Goal: Transaction & Acquisition: Book appointment/travel/reservation

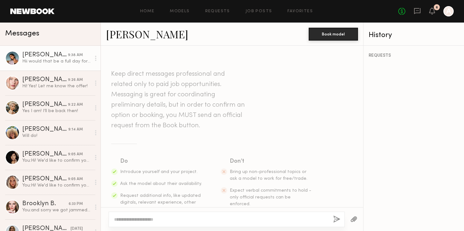
scroll to position [297, 0]
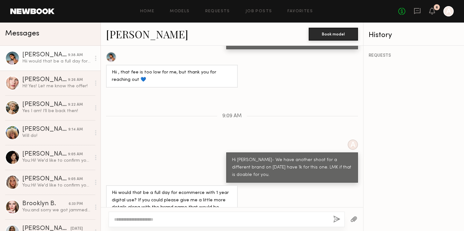
click at [64, 60] on div "Hii would that be a full day for ecommerce with 1 year digital use? If you coul…" at bounding box center [56, 61] width 69 height 6
click at [126, 222] on textarea at bounding box center [221, 219] width 214 height 6
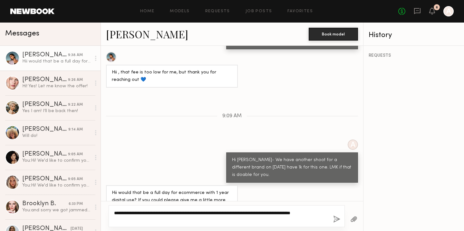
type textarea "**********"
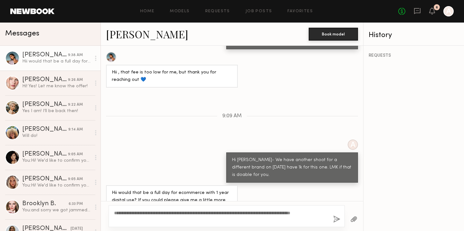
click at [337, 223] on button "button" at bounding box center [336, 219] width 7 height 8
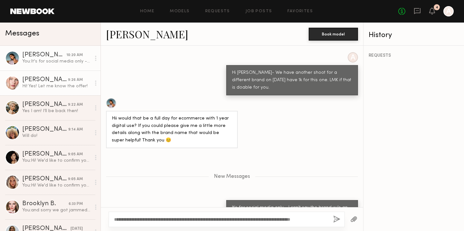
click at [62, 80] on div "Anastasiia M." at bounding box center [45, 80] width 46 height 6
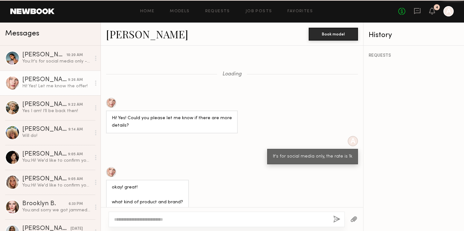
scroll to position [352, 0]
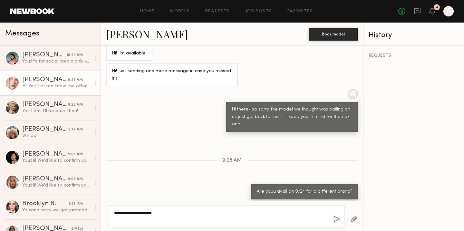
type textarea "**********"
click at [337, 219] on button "button" at bounding box center [336, 219] width 7 height 8
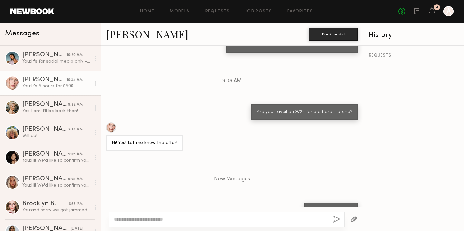
click at [141, 36] on link "Anastasiia M." at bounding box center [147, 34] width 82 height 14
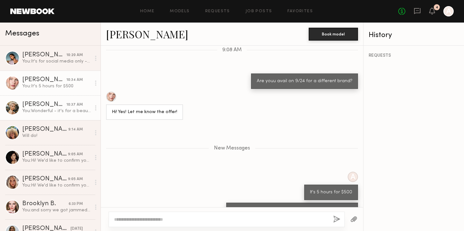
click at [51, 108] on div "You: Wonderful - it's for a beauty brand, and it'll be 5 hrs and the rate is $5…" at bounding box center [56, 111] width 69 height 6
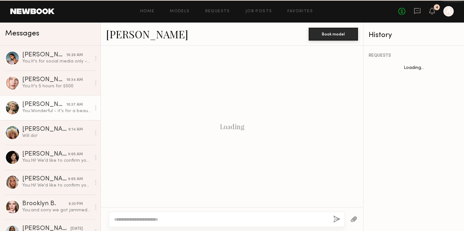
scroll to position [321, 0]
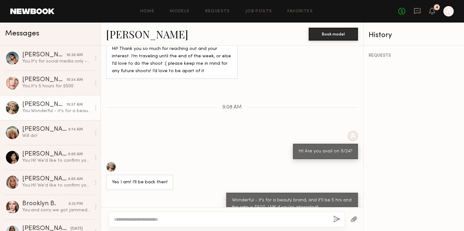
click at [218, 214] on div at bounding box center [227, 219] width 236 height 15
click at [127, 29] on link "[PERSON_NAME]" at bounding box center [147, 34] width 82 height 14
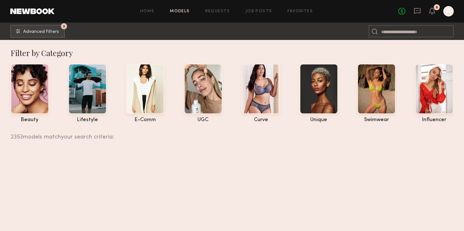
scroll to position [2915, 0]
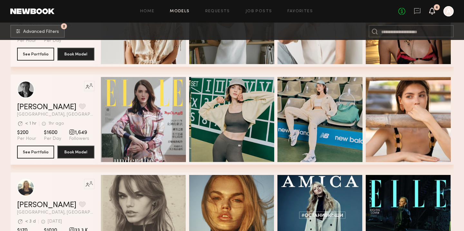
click at [431, 12] on icon at bounding box center [431, 10] width 5 height 5
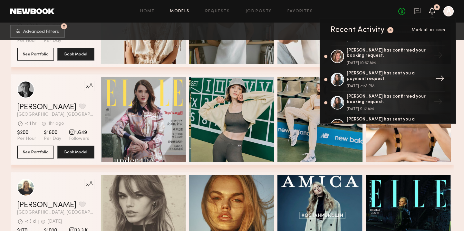
scroll to position [20, 0]
click at [371, 76] on div "Tyrie R. has sent you a payment request." at bounding box center [388, 76] width 84 height 11
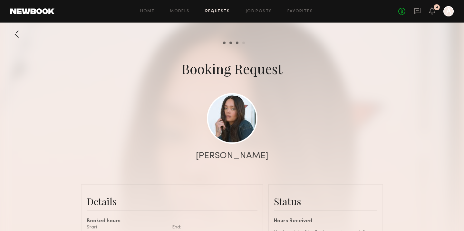
scroll to position [50, 0]
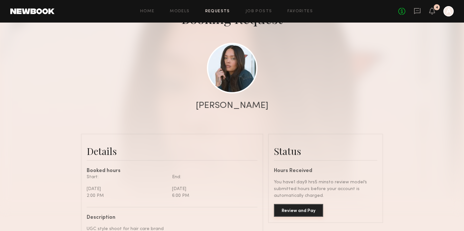
click at [295, 212] on button "Review and Pay" at bounding box center [298, 210] width 49 height 13
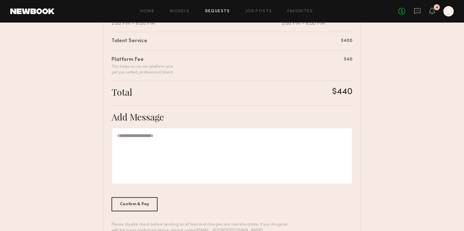
scroll to position [181, 0]
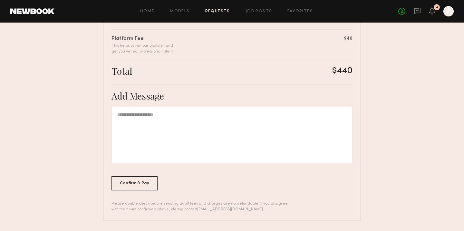
click at [139, 187] on div "Confirm & Pay" at bounding box center [134, 183] width 46 height 14
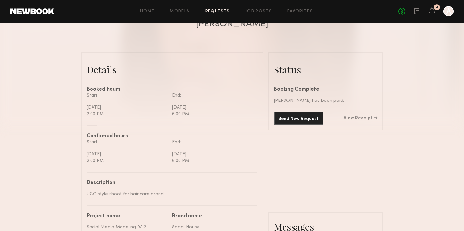
scroll to position [131, 0]
click at [358, 121] on div "Send New Request View Receipt" at bounding box center [325, 118] width 103 height 13
click at [358, 116] on div "Send New Request View Receipt" at bounding box center [325, 118] width 103 height 13
click at [358, 120] on link "View Receipt" at bounding box center [360, 118] width 33 height 5
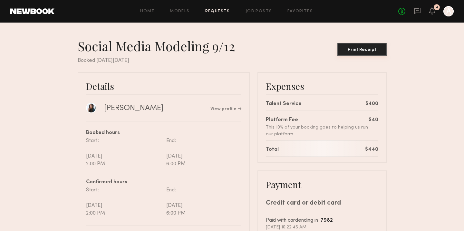
click at [355, 52] on div "Print Receipt" at bounding box center [362, 50] width 44 height 5
click at [416, 11] on icon at bounding box center [417, 10] width 3 height 1
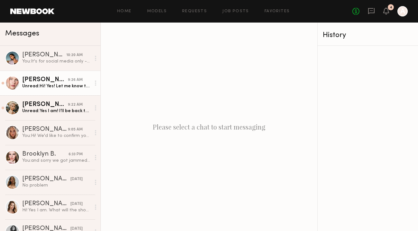
click at [47, 110] on div "Unread: Yes I am! I’ll be back then!" at bounding box center [56, 111] width 69 height 6
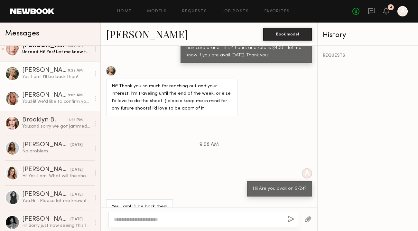
scroll to position [14, 0]
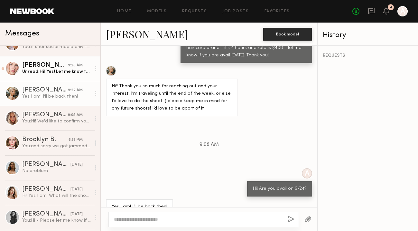
click at [68, 73] on div "Unread: Hi! Yes! Let me know the offer!" at bounding box center [56, 72] width 69 height 6
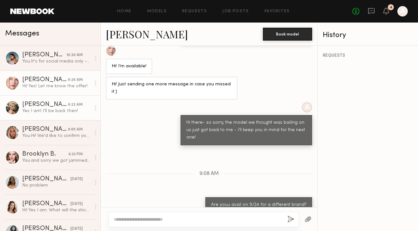
scroll to position [0, 0]
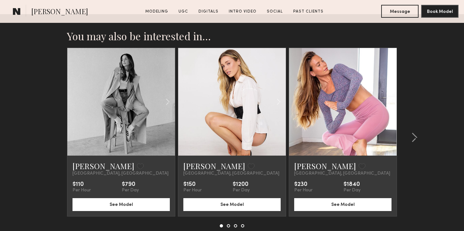
scroll to position [2140, 0]
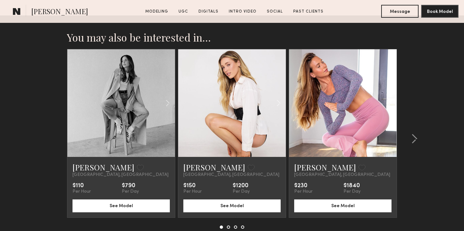
click at [119, 90] on link at bounding box center [121, 103] width 37 height 108
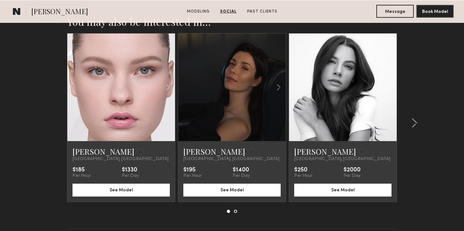
scroll to position [1024, 0]
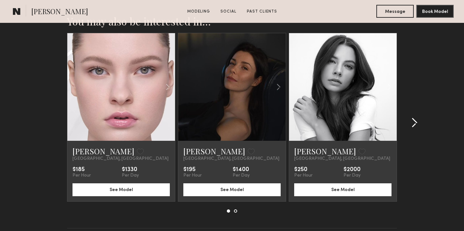
click at [412, 125] on common-icon at bounding box center [414, 123] width 6 height 10
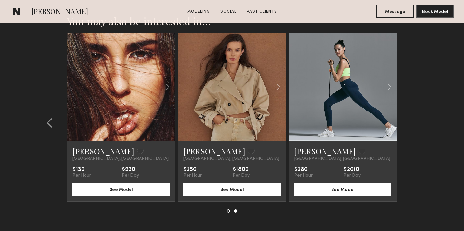
click at [118, 75] on link at bounding box center [121, 87] width 37 height 108
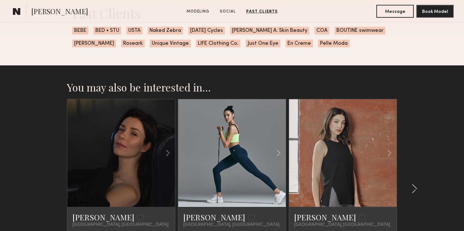
scroll to position [969, 0]
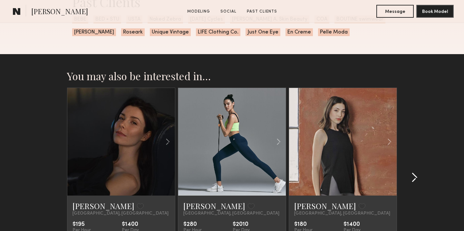
click at [420, 180] on div at bounding box center [412, 178] width 31 height 180
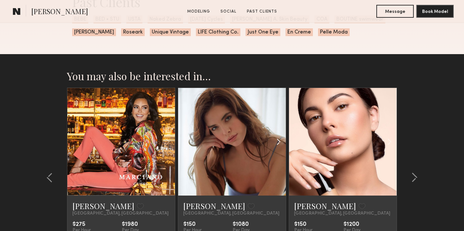
click at [250, 119] on div at bounding box center [267, 142] width 35 height 108
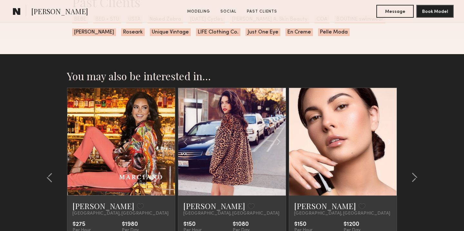
click at [250, 118] on link at bounding box center [231, 142] width 37 height 108
click at [200, 138] on div at bounding box center [195, 142] width 35 height 108
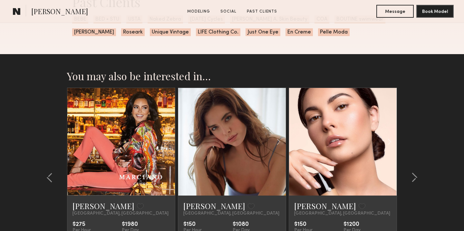
click at [209, 95] on div at bounding box center [232, 142] width 108 height 108
click at [200, 189] on div at bounding box center [232, 142] width 108 height 108
click at [196, 208] on link "Jasmine A." at bounding box center [214, 206] width 62 height 10
click at [232, 134] on link at bounding box center [231, 142] width 37 height 108
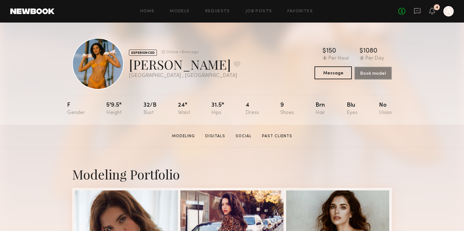
click at [334, 73] on button "Message" at bounding box center [332, 72] width 37 height 13
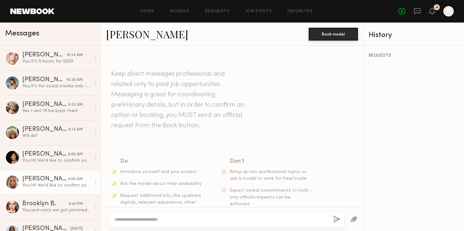
click at [46, 184] on div "You: Hi! We'd like to confirm you for 9/22 for 8.5 hours at $900 rate. Can you …" at bounding box center [56, 185] width 69 height 6
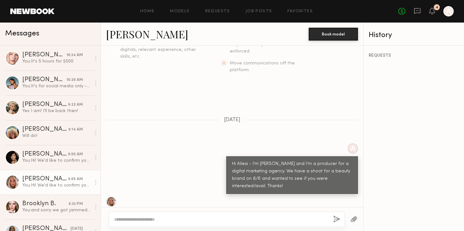
scroll to position [160, 0]
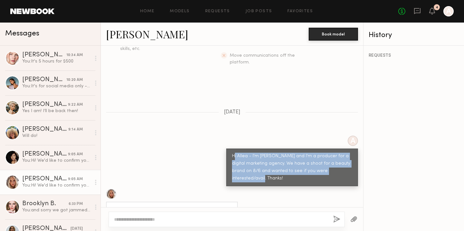
drag, startPoint x: 254, startPoint y: 167, endPoint x: 234, endPoint y: 143, distance: 31.5
click at [235, 153] on div "Hi Allea - I'm Anne and I'm a producer for a digital marketing agency. We have …" at bounding box center [292, 168] width 120 height 30
copy div "i Allea - I'm Anne and I'm a producer for a digital marketing agency. We have a…"
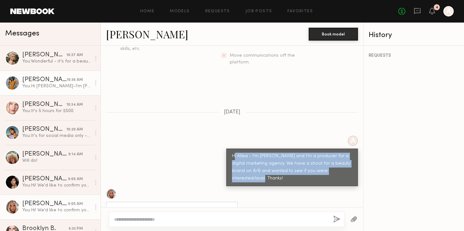
click at [48, 93] on link "Jasmine A. 10:36 AM You: Hi Jasmine-I'm Anne and I'm a producer for a digital m…" at bounding box center [50, 83] width 100 height 25
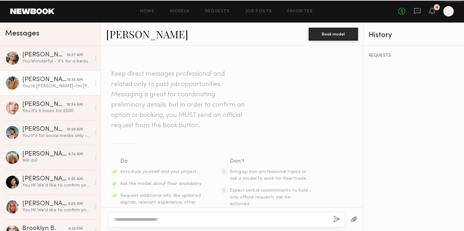
scroll to position [132, 0]
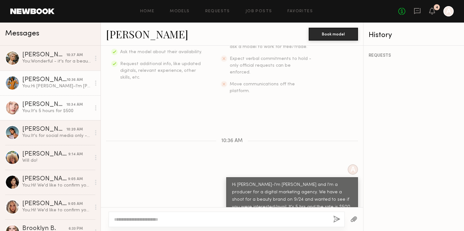
click at [45, 118] on link "Anastasiia M. 10:34 AM You: It's 5 hours for $500" at bounding box center [50, 107] width 100 height 25
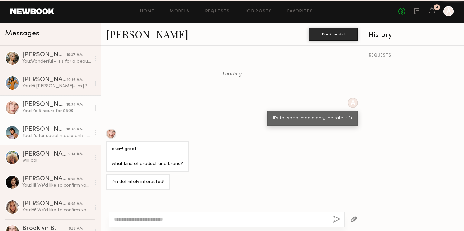
scroll to position [344, 0]
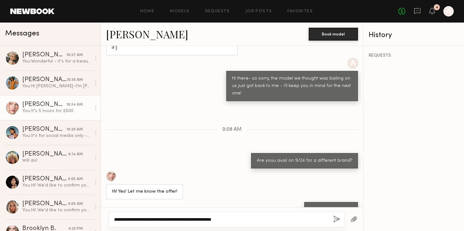
type textarea "**********"
click at [330, 222] on div "**********" at bounding box center [227, 219] width 236 height 15
click at [337, 220] on button "button" at bounding box center [336, 219] width 7 height 8
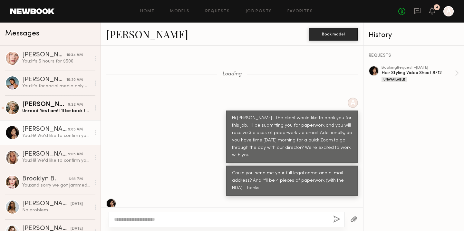
scroll to position [459, 0]
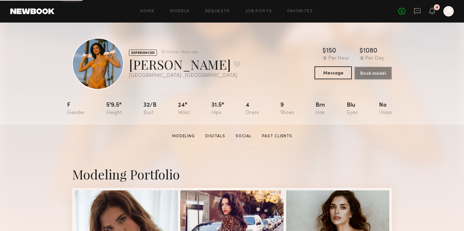
click at [340, 72] on button "Message" at bounding box center [332, 72] width 37 height 13
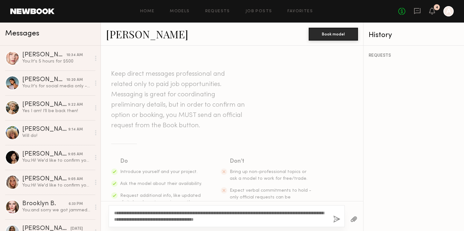
drag, startPoint x: 156, startPoint y: 213, endPoint x: 145, endPoint y: 213, distance: 10.3
click at [145, 213] on textarea "**********" at bounding box center [221, 216] width 214 height 13
click at [142, 218] on textarea "**********" at bounding box center [221, 216] width 214 height 13
click at [243, 217] on textarea "**********" at bounding box center [221, 216] width 214 height 13
type textarea "**********"
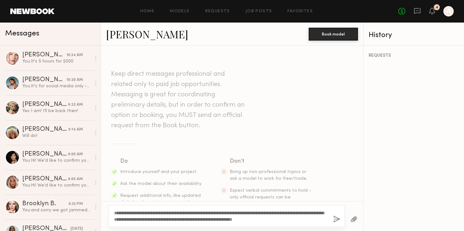
click at [339, 220] on button "button" at bounding box center [336, 219] width 7 height 8
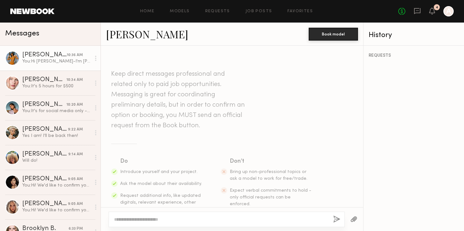
scroll to position [132, 0]
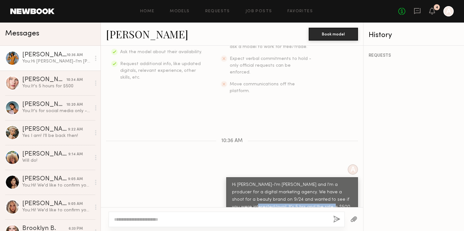
drag, startPoint x: 302, startPoint y: 194, endPoint x: 338, endPoint y: 187, distance: 37.2
click at [338, 187] on div "Hi Jasmine-I'm Anne and I'm a producer for a digital marketing agency. We have …" at bounding box center [292, 199] width 120 height 37
copy div "It's 5 hrs and the rate is $500. Thanks!"
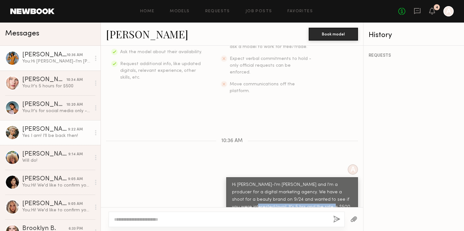
click at [63, 121] on link "Mallory A. 9:22 AM Yes I am! I’ll be back then!" at bounding box center [50, 132] width 100 height 25
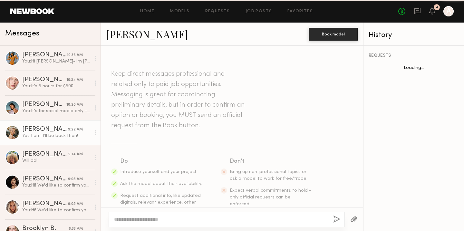
scroll to position [282, 0]
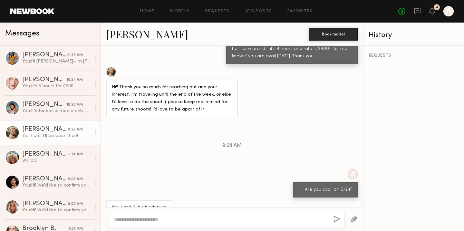
click at [178, 217] on textarea at bounding box center [221, 219] width 214 height 6
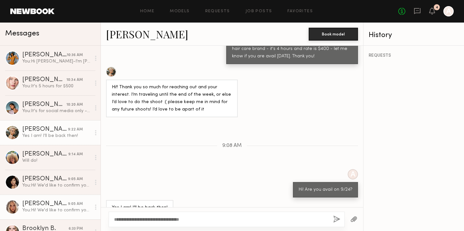
drag, startPoint x: 124, startPoint y: 216, endPoint x: 98, endPoint y: 214, distance: 25.8
click at [98, 220] on div "Messages Jasmine A. 10:36 AM You: Hi Jasmine-I'm Anne and I'm a producer for a …" at bounding box center [232, 127] width 464 height 208
drag, startPoint x: 121, startPoint y: 221, endPoint x: 100, endPoint y: 217, distance: 21.9
click at [101, 219] on div "**********" at bounding box center [232, 219] width 262 height 24
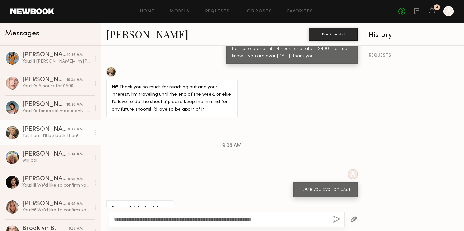
click at [302, 219] on textarea "**********" at bounding box center [221, 219] width 214 height 6
type textarea "**********"
click at [336, 222] on button "button" at bounding box center [336, 219] width 7 height 8
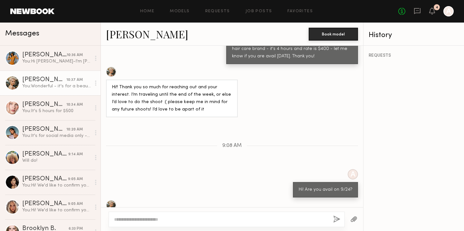
scroll to position [370, 0]
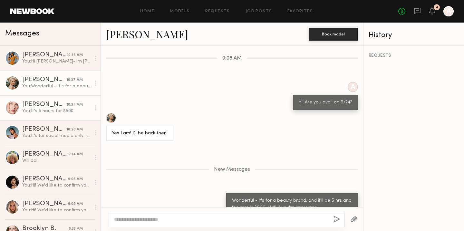
click at [39, 111] on div "You: It's 5 hours for $500" at bounding box center [56, 111] width 69 height 6
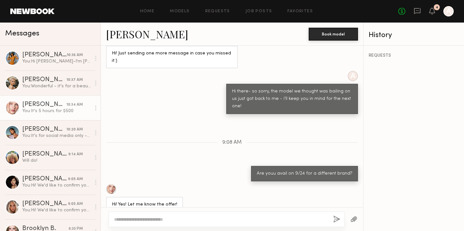
scroll to position [344, 0]
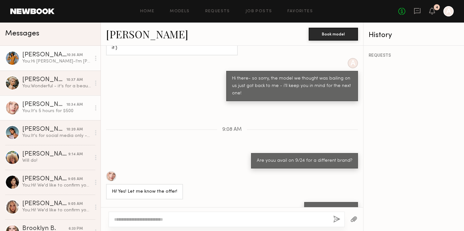
click at [36, 60] on div "You: Hi Jasmine-I'm Anne and I'm a producer for a digital marketing agency. We …" at bounding box center [56, 61] width 69 height 6
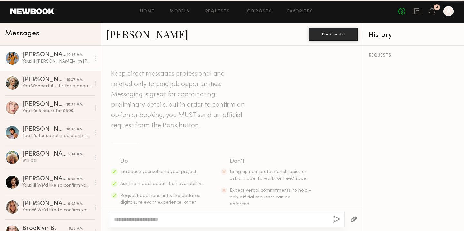
scroll to position [132, 0]
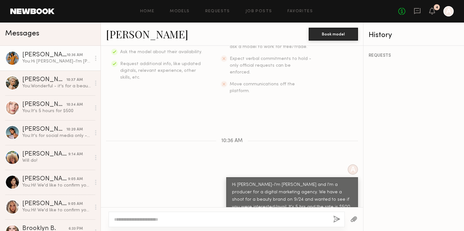
click at [124, 34] on link "Jasmine A." at bounding box center [147, 34] width 82 height 14
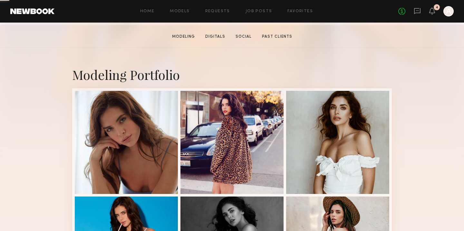
scroll to position [100, 0]
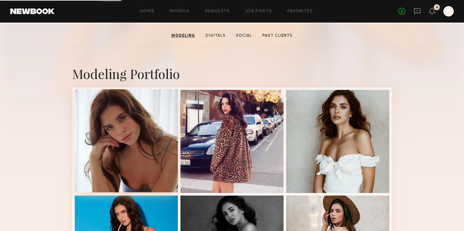
click at [150, 134] on div at bounding box center [126, 140] width 103 height 103
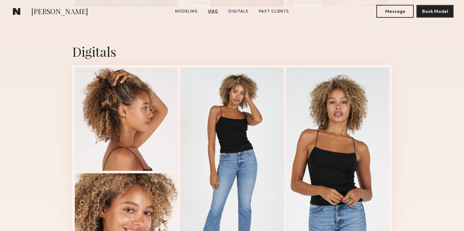
scroll to position [1576, 0]
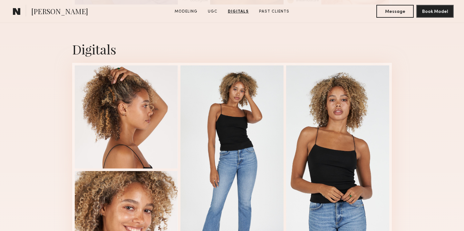
click at [235, 130] on div at bounding box center [231, 169] width 103 height 209
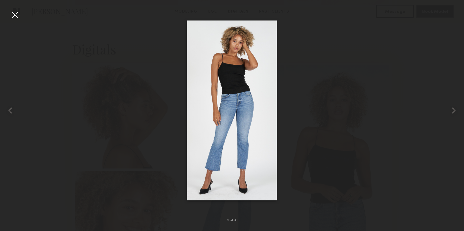
click at [14, 15] on div at bounding box center [15, 15] width 10 height 10
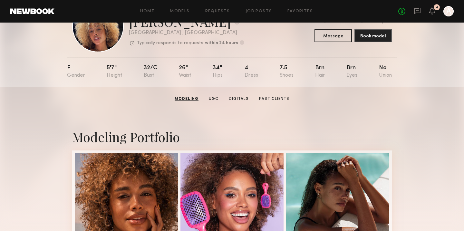
scroll to position [0, 0]
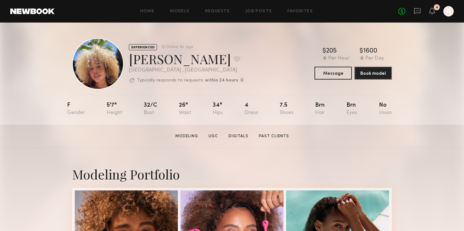
click at [45, 12] on link at bounding box center [32, 11] width 44 height 6
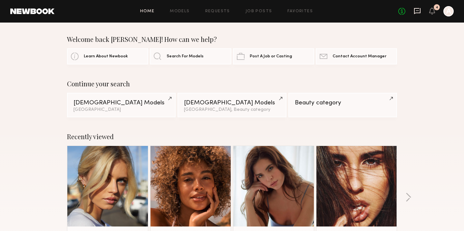
click at [417, 8] on icon at bounding box center [417, 11] width 6 height 6
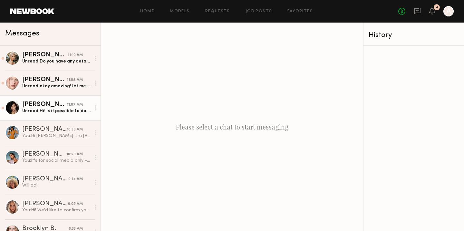
click at [52, 109] on div "Unread: Hi! Is it possible to do $1000 total to account for the extra added tim…" at bounding box center [56, 111] width 69 height 6
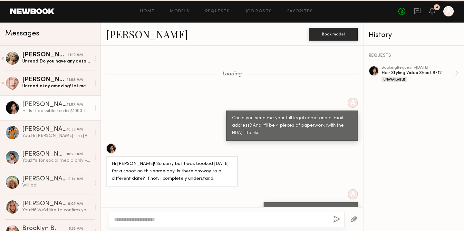
scroll to position [458, 0]
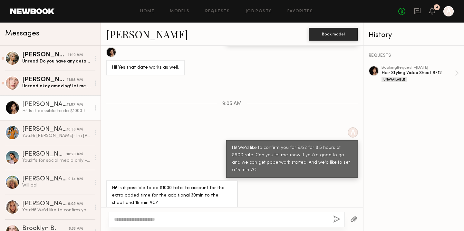
click at [142, 218] on textarea at bounding box center [221, 219] width 214 height 6
type textarea "*"
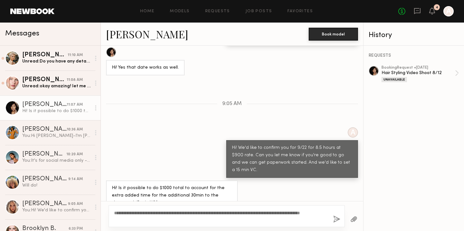
type textarea "**********"
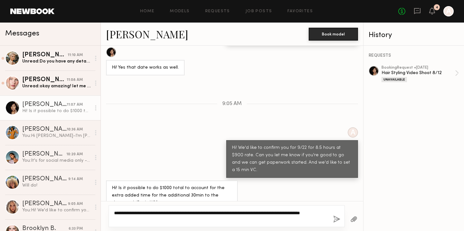
scroll to position [464, 0]
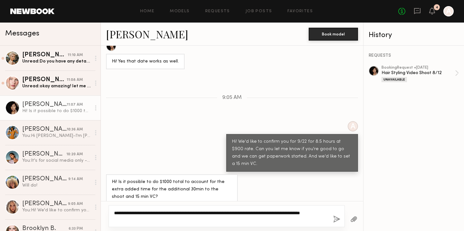
drag, startPoint x: 158, startPoint y: 220, endPoint x: 109, endPoint y: 208, distance: 50.1
click at [111, 209] on div "**********" at bounding box center [227, 216] width 236 height 22
click at [236, 213] on textarea "**********" at bounding box center [221, 216] width 214 height 13
type textarea "**********"
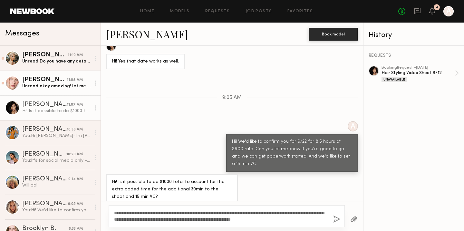
click at [68, 75] on link "[PERSON_NAME] 11:08 AM Unread: okay amazing! let me know please 🫶🏼🫶🏼" at bounding box center [50, 83] width 100 height 25
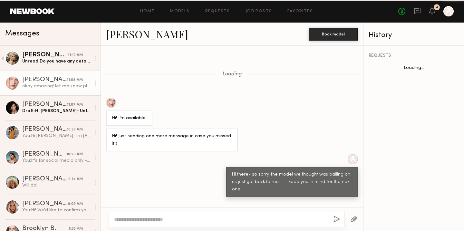
scroll to position [214, 0]
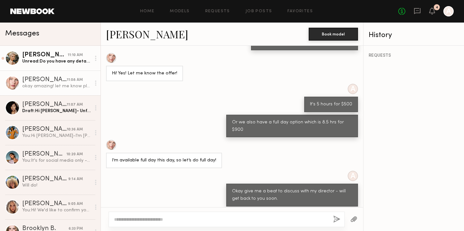
click at [53, 57] on div "[PERSON_NAME]" at bounding box center [44, 55] width 45 height 6
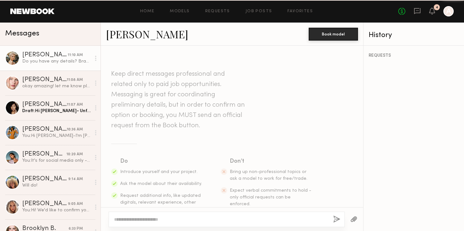
scroll to position [352, 0]
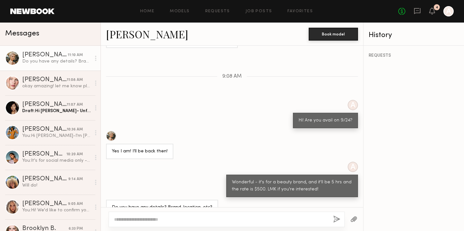
click at [164, 213] on div at bounding box center [227, 219] width 236 height 15
click at [148, 217] on textarea at bounding box center [221, 219] width 214 height 6
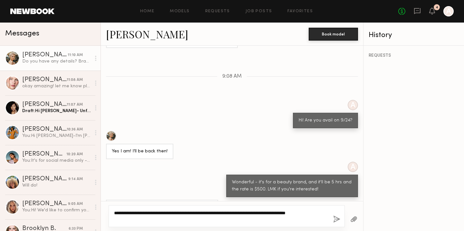
type textarea "**********"
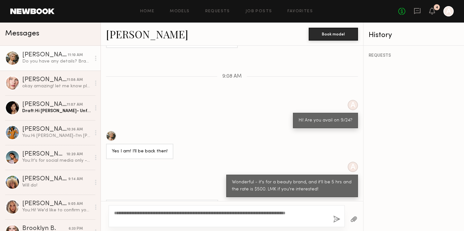
click at [337, 220] on button "button" at bounding box center [336, 219] width 7 height 8
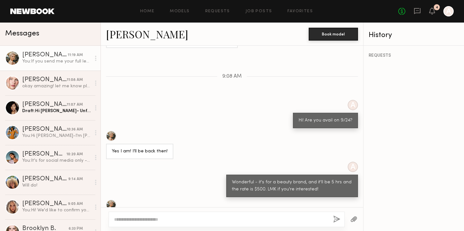
scroll to position [439, 0]
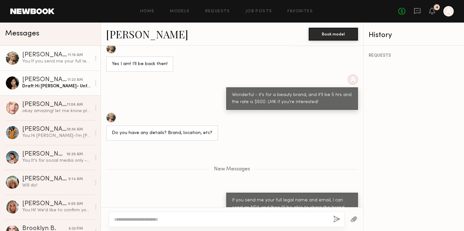
click at [46, 86] on div "Draft: Hi [PERSON_NAME]- Unfortunately we only have $900 for this budget. T he …" at bounding box center [56, 86] width 69 height 6
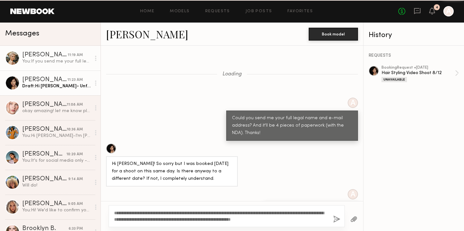
scroll to position [511, 0]
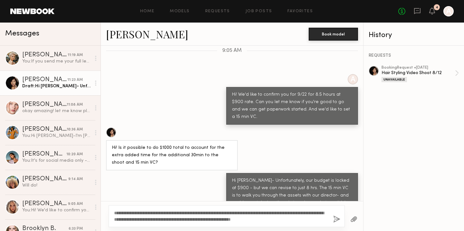
click at [219, 212] on textarea "**********" at bounding box center [221, 216] width 214 height 13
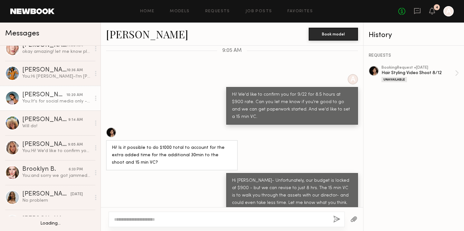
scroll to position [60, 0]
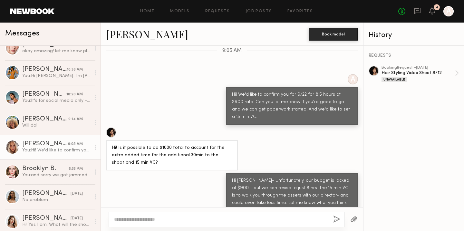
click at [38, 152] on div "You: Hi! We'd like to confirm you for 9/22 for 8.5 hours at $900 rate. Can you …" at bounding box center [56, 150] width 69 height 6
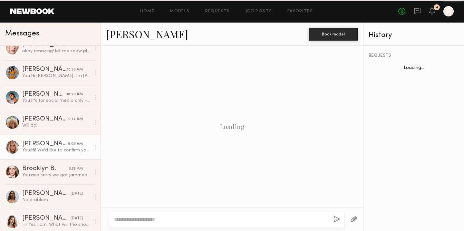
scroll to position [548, 0]
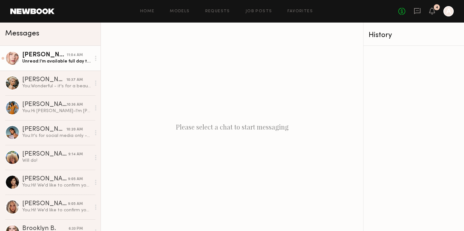
click at [35, 59] on div "Unread: I’m available full day this day, so let’s do full day!" at bounding box center [56, 61] width 69 height 6
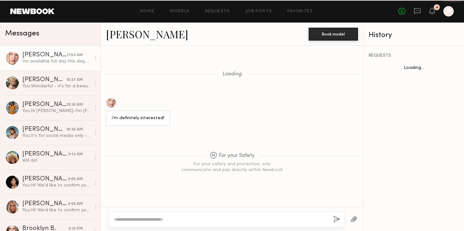
scroll to position [329, 0]
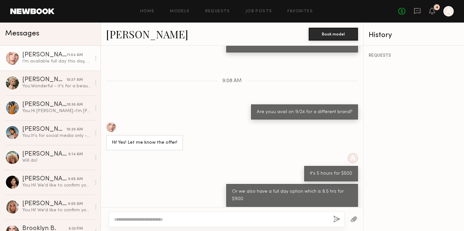
click at [132, 220] on textarea at bounding box center [221, 219] width 214 height 6
type textarea "**********"
click at [336, 216] on button "button" at bounding box center [336, 219] width 7 height 8
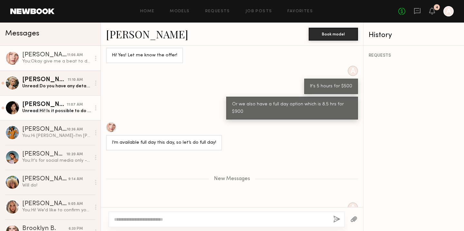
click at [56, 105] on div "[PERSON_NAME]" at bounding box center [44, 104] width 44 height 6
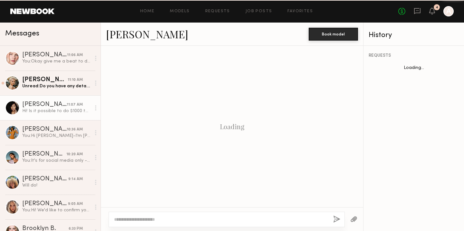
scroll to position [458, 0]
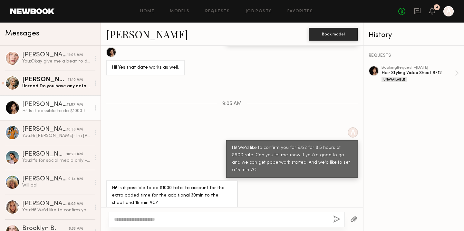
click at [140, 212] on div at bounding box center [227, 219] width 236 height 15
click at [136, 220] on textarea at bounding box center [221, 219] width 214 height 6
type textarea "**********"
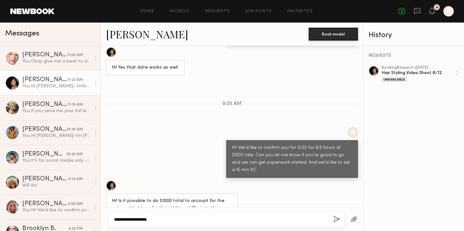
scroll to position [560, 0]
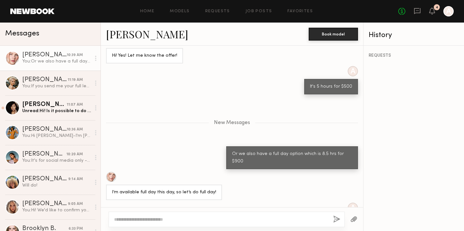
scroll to position [511, 0]
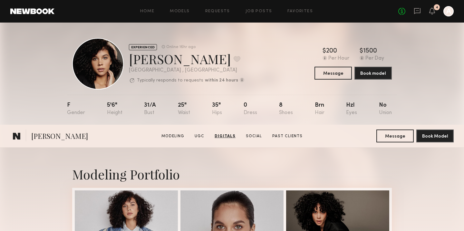
scroll to position [1563, 0]
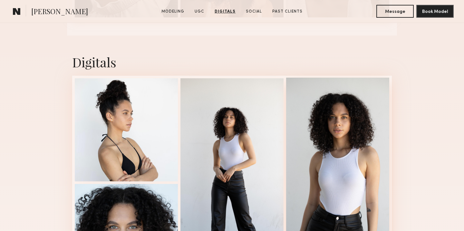
click at [343, 125] on div at bounding box center [337, 182] width 103 height 209
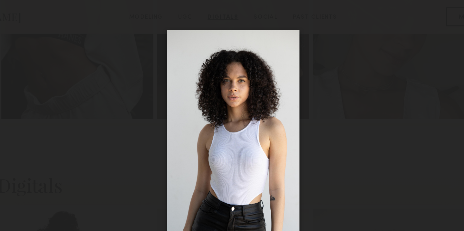
scroll to position [1499, 0]
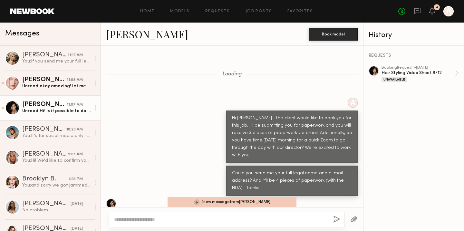
scroll to position [554, 0]
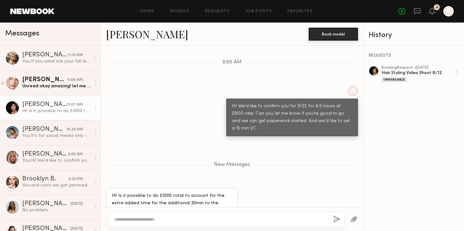
click at [141, 216] on textarea at bounding box center [221, 219] width 214 height 6
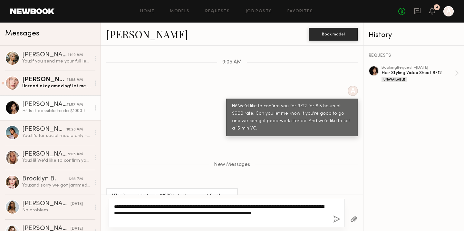
click at [298, 212] on textarea "**********" at bounding box center [221, 212] width 214 height 19
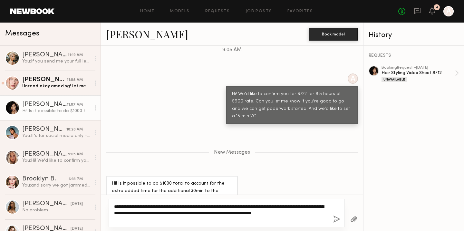
type textarea "**********"
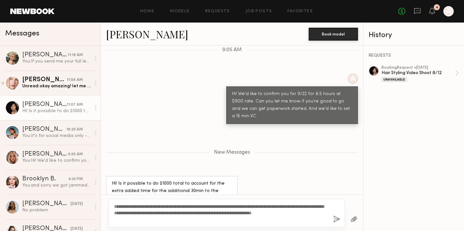
click at [338, 221] on button "button" at bounding box center [336, 219] width 7 height 8
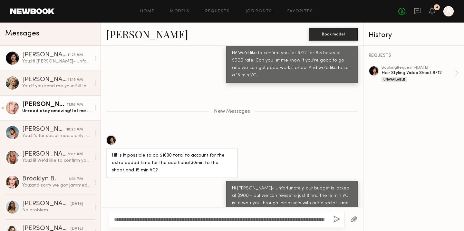
click at [73, 107] on div "11:08 AM" at bounding box center [75, 105] width 16 height 6
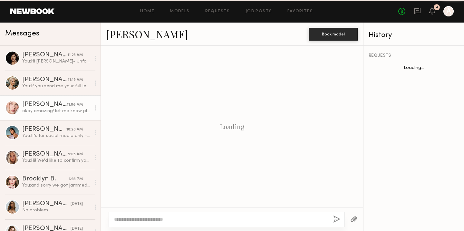
scroll to position [214, 0]
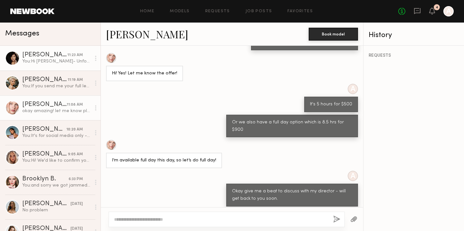
click at [60, 54] on div "[PERSON_NAME]" at bounding box center [44, 55] width 45 height 6
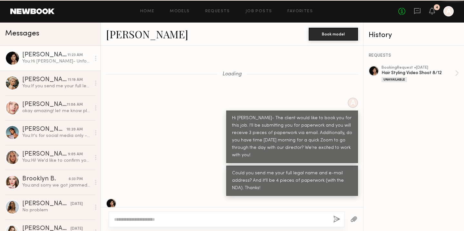
scroll to position [589, 0]
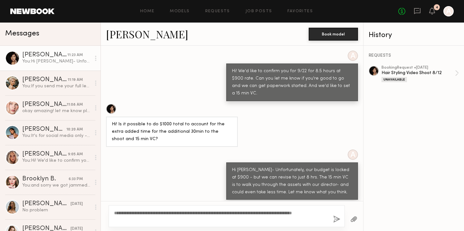
type textarea "**********"
click at [334, 219] on button "button" at bounding box center [336, 219] width 7 height 8
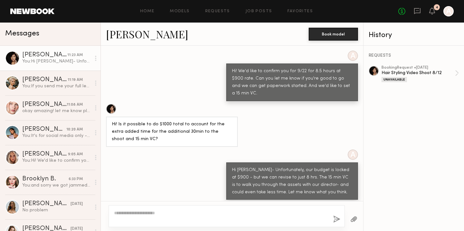
scroll to position [628, 0]
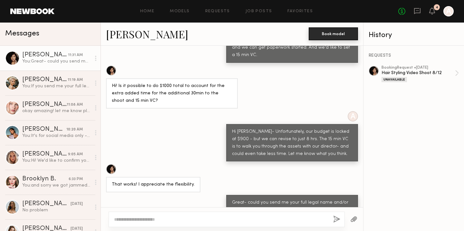
click at [319, 36] on button "Book model" at bounding box center [332, 33] width 49 height 13
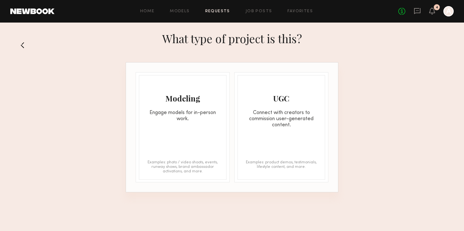
click at [152, 126] on div "Modeling Engage models for in-person work. Examples: photo / video shoots, even…" at bounding box center [183, 127] width 88 height 105
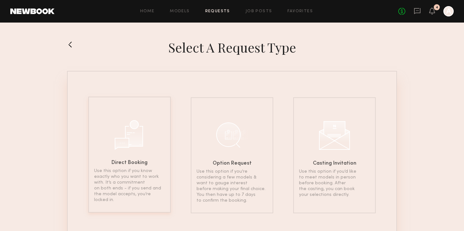
click at [141, 134] on div at bounding box center [129, 134] width 32 height 32
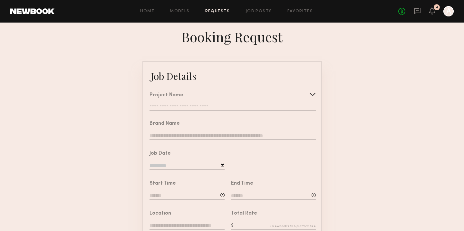
click at [166, 104] on div "Project Name Create Use recent modeling project Hair Styling Video shoot 9/16 S…" at bounding box center [232, 102] width 166 height 18
click at [164, 106] on input "text" at bounding box center [232, 107] width 166 height 6
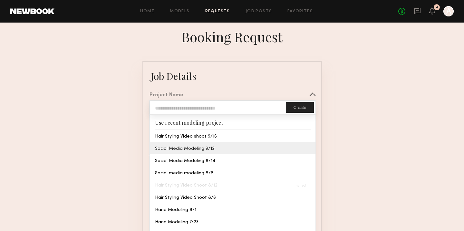
type input "**********"
type textarea "**********"
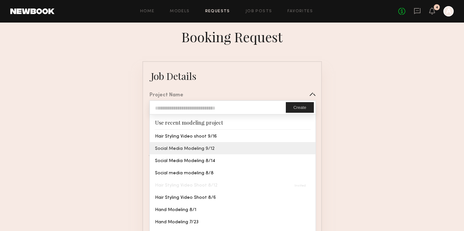
type textarea "**********"
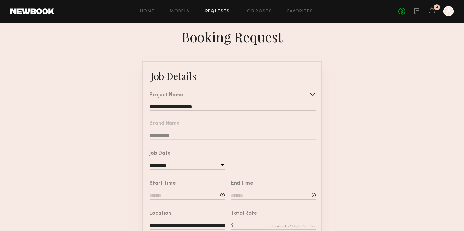
click at [186, 108] on input "**********" at bounding box center [232, 107] width 166 height 6
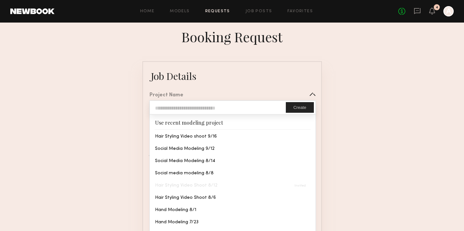
click at [182, 110] on input "text" at bounding box center [218, 107] width 136 height 13
type input "**********"
click at [299, 108] on button "Create" at bounding box center [300, 107] width 28 height 11
type input "**********"
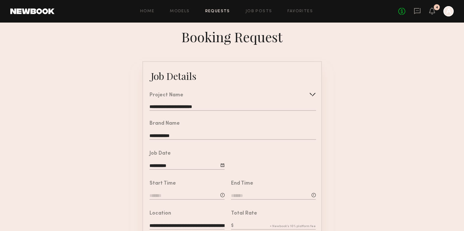
click at [222, 165] on div at bounding box center [222, 165] width 4 height 4
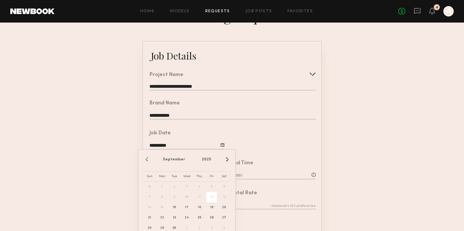
scroll to position [23, 0]
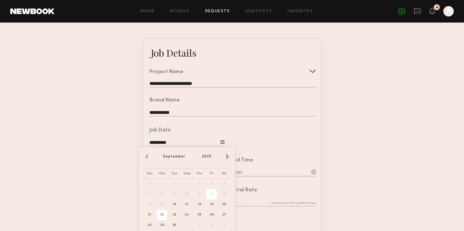
click at [161, 215] on span "22" at bounding box center [162, 215] width 10 height 10
type input "**********"
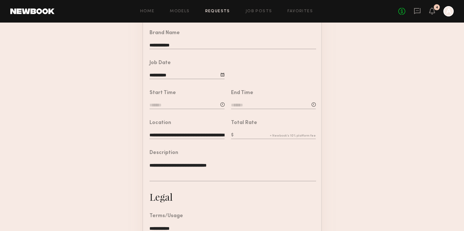
scroll to position [91, 0]
click at [202, 135] on input "**********" at bounding box center [186, 134] width 75 height 7
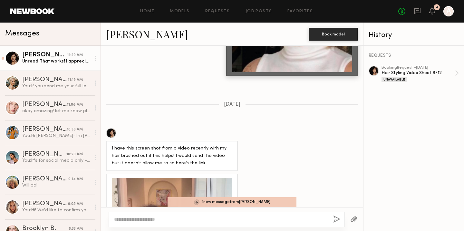
scroll to position [1544, 0]
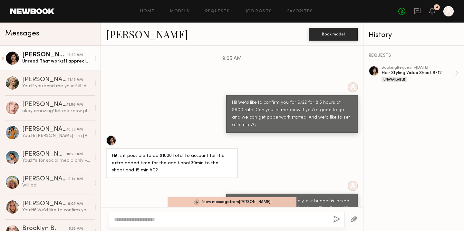
click at [48, 60] on div "Unread: That works! I appreciate the flexibility." at bounding box center [56, 61] width 69 height 6
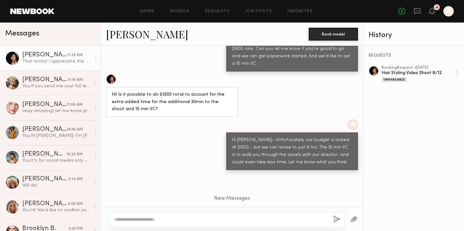
scroll to position [1624, 0]
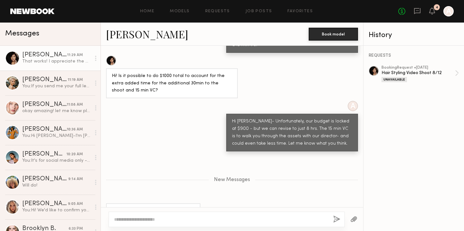
click at [175, 215] on div at bounding box center [227, 219] width 236 height 15
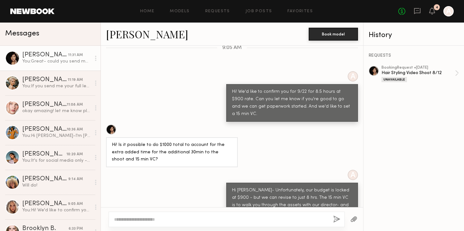
scroll to position [1662, 0]
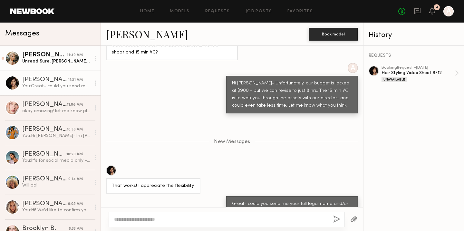
click at [53, 60] on div "Unread: Sure. Mallory Abraham. Malloryabraham1197@gmail.com" at bounding box center [56, 61] width 69 height 6
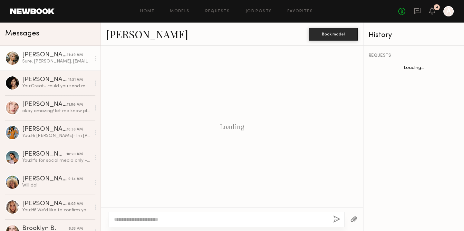
scroll to position [421, 0]
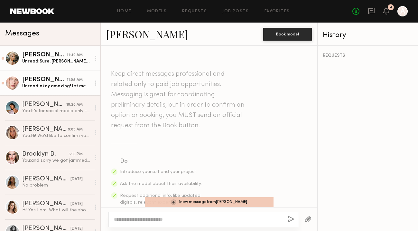
scroll to position [831, 0]
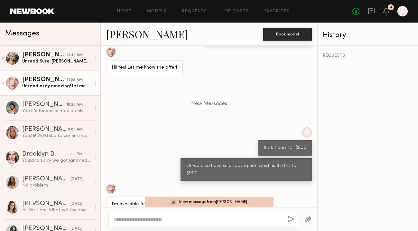
click at [55, 85] on div "Unread: okay amazing! let me know please 🫶🏼🫶🏼" at bounding box center [56, 86] width 69 height 6
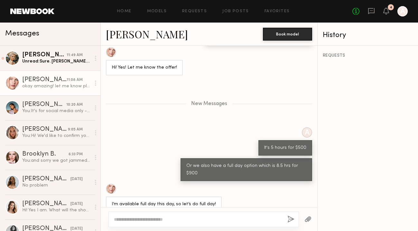
scroll to position [862, 0]
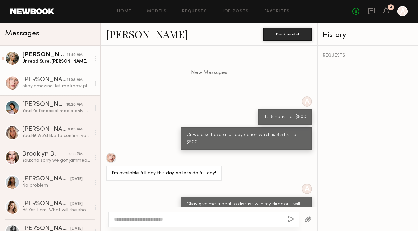
click at [59, 63] on div "Unread: Sure. [PERSON_NAME]. [EMAIL_ADDRESS][DOMAIN_NAME]" at bounding box center [56, 61] width 69 height 6
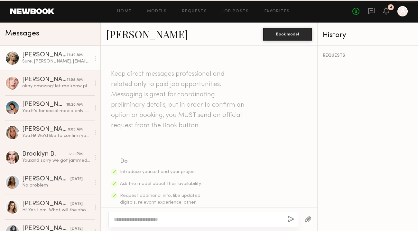
scroll to position [488, 0]
